Goal: Find specific page/section: Find specific page/section

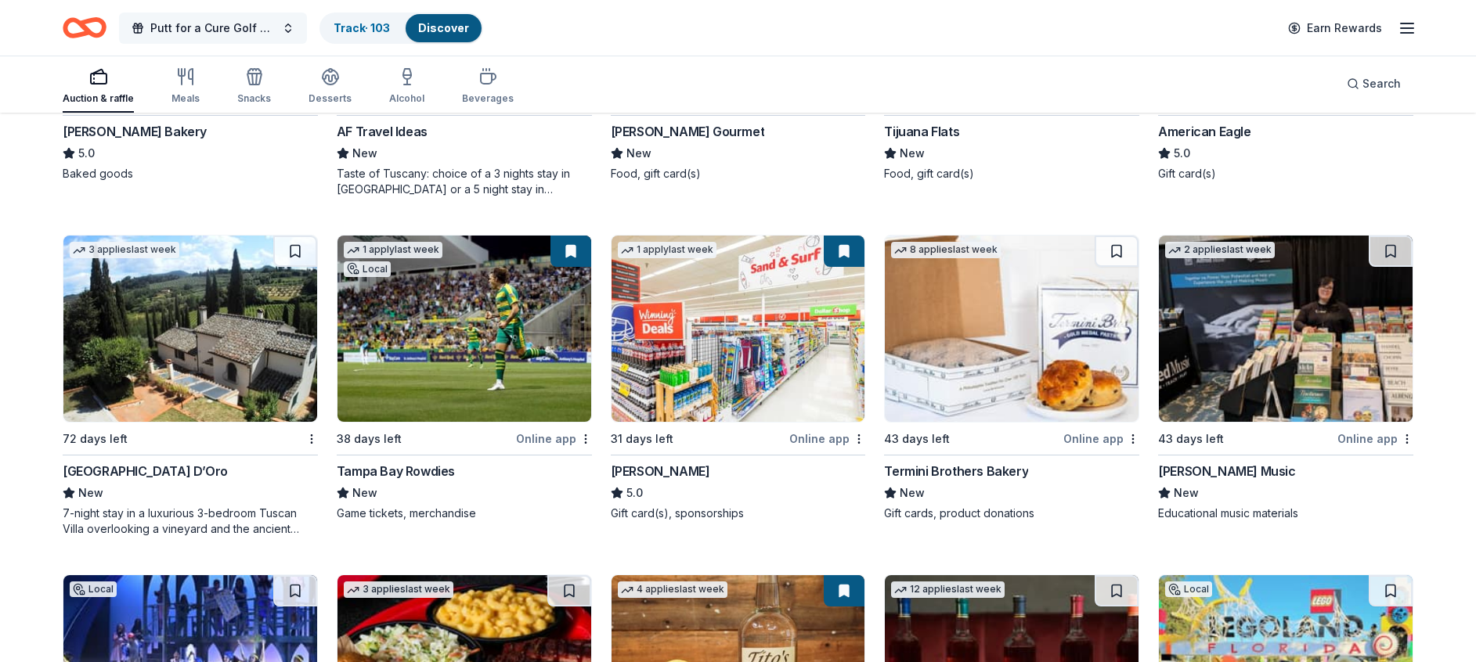
scroll to position [2416, 0]
click at [192, 19] on span "Putt for a Cure Golf Tournament" at bounding box center [212, 28] width 125 height 19
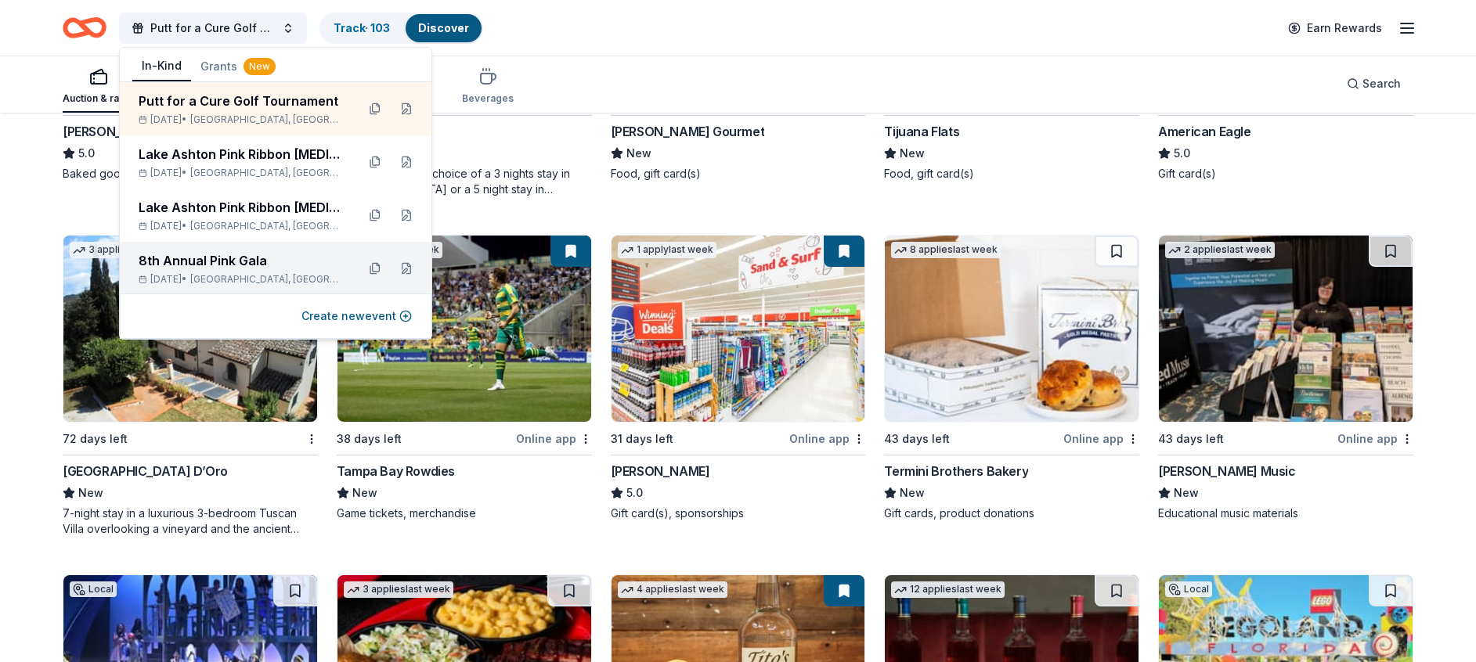
click at [213, 254] on div "8th Annual Pink Gala" at bounding box center [241, 260] width 205 height 19
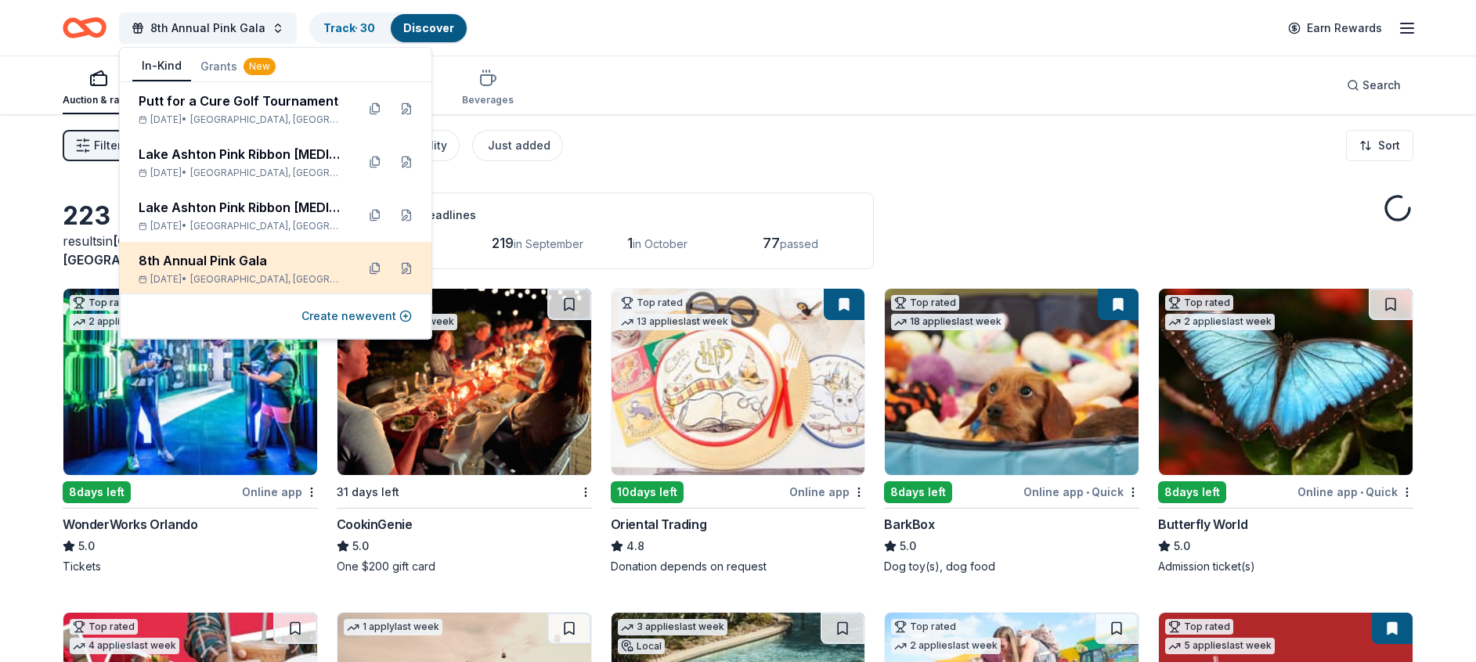
click at [211, 250] on div "8th Annual Pink Gala [DATE] • [GEOGRAPHIC_DATA], [GEOGRAPHIC_DATA]" at bounding box center [276, 268] width 312 height 53
click at [260, 268] on div "8th Annual Pink Gala" at bounding box center [241, 260] width 205 height 19
click at [266, 254] on div "8th Annual Pink Gala" at bounding box center [241, 260] width 205 height 19
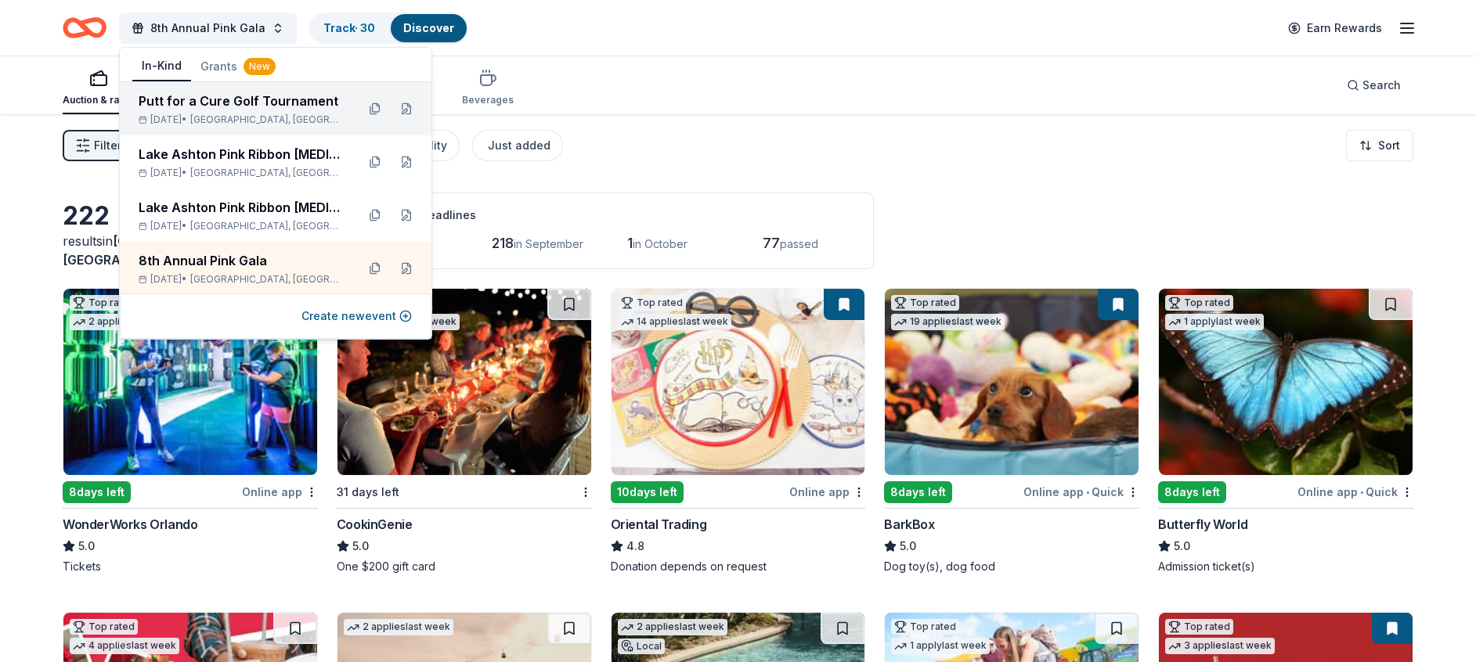
click at [243, 95] on div "Putt for a Cure Golf Tournament" at bounding box center [241, 101] width 205 height 19
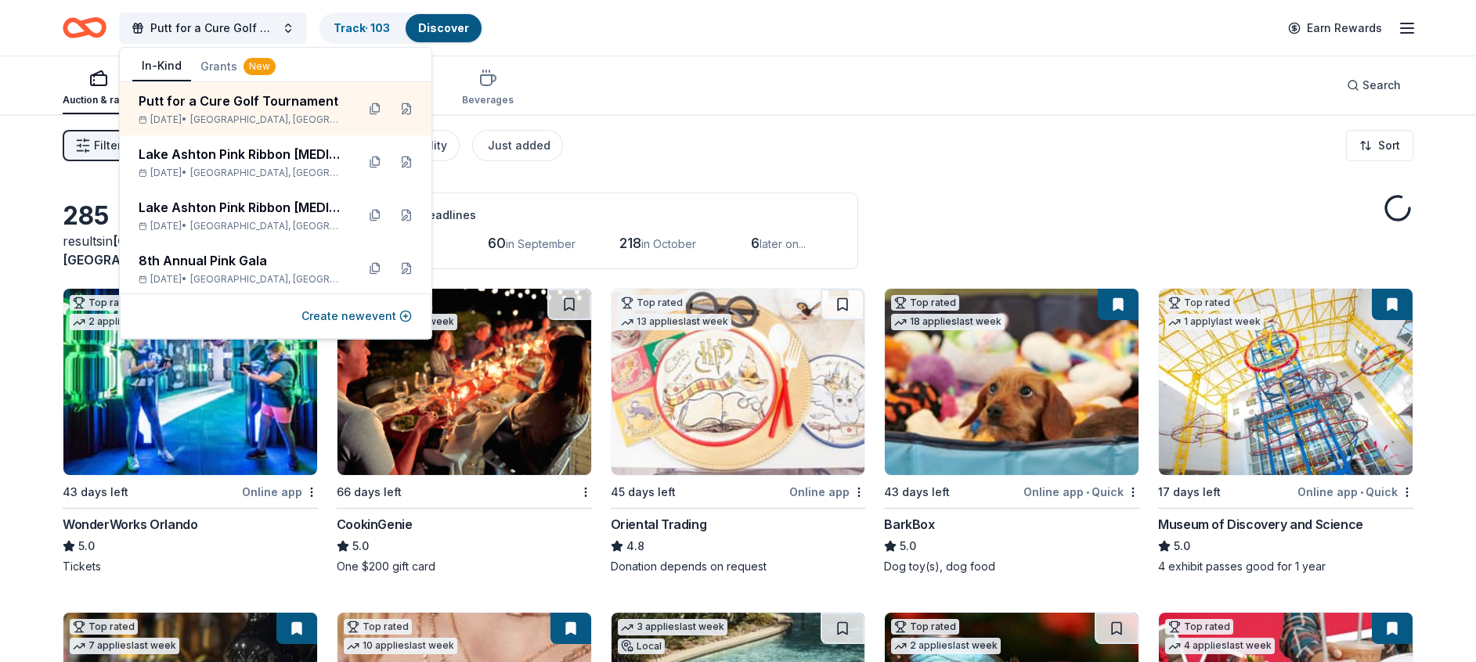
click at [645, 5] on div "Putt for a Cure Golf Tournament Track · 103 Discover Earn Rewards" at bounding box center [738, 28] width 1476 height 56
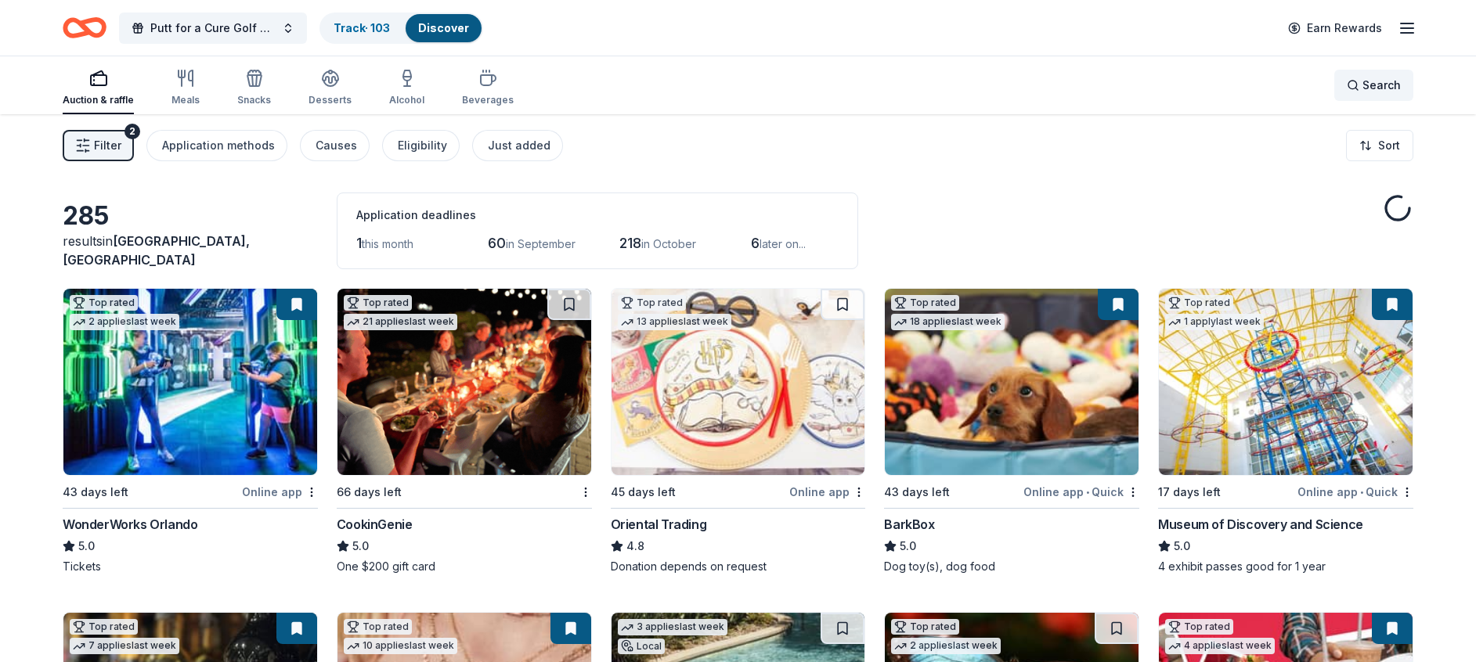
click at [1378, 81] on span "Search" at bounding box center [1381, 85] width 38 height 19
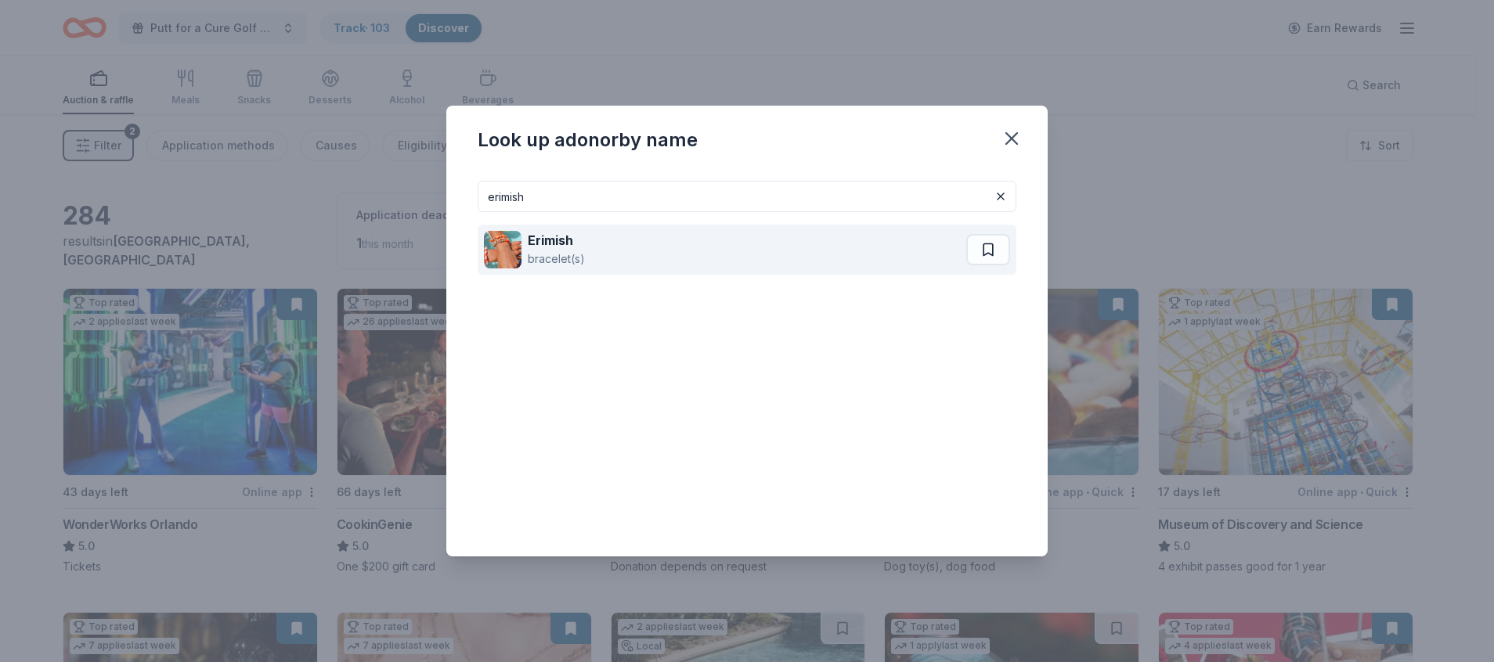
type input "erimish"
click at [571, 252] on div "bracelet(s)" at bounding box center [556, 259] width 57 height 19
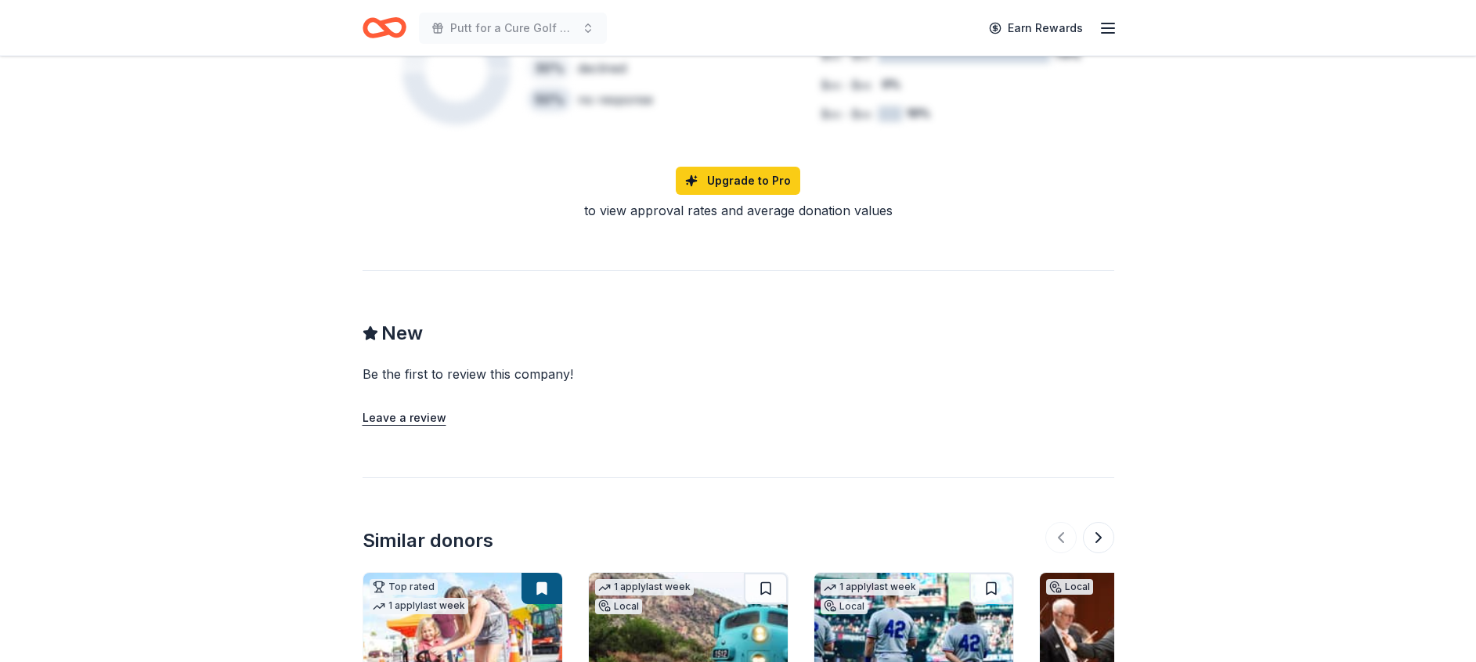
scroll to position [1584, 0]
